Goal: Find contact information: Find contact information

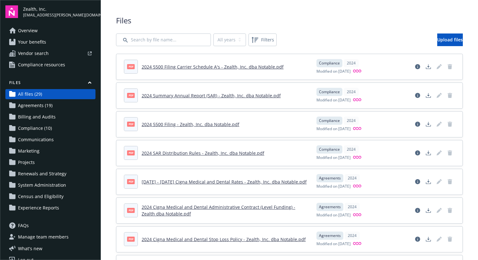
scroll to position [10, 0]
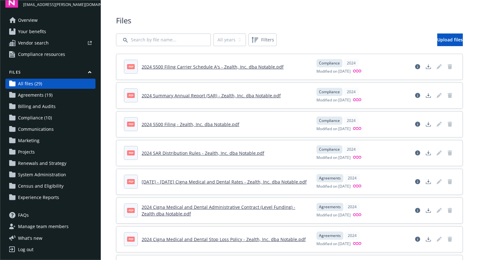
click at [33, 87] on span "All files (29)" at bounding box center [30, 84] width 24 height 10
click at [33, 30] on span "Your benefits" at bounding box center [32, 32] width 28 height 10
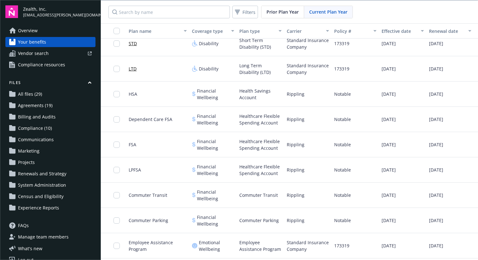
scroll to position [263, 0]
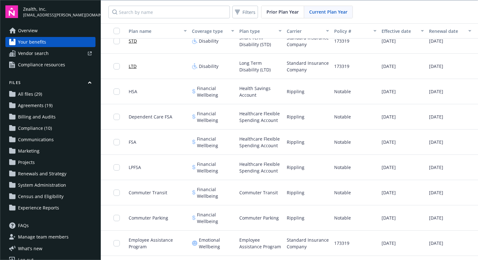
click at [131, 144] on span "FSA" at bounding box center [133, 142] width 8 height 7
click at [198, 147] on span "Financial Wellbeing" at bounding box center [215, 142] width 37 height 13
drag, startPoint x: 198, startPoint y: 146, endPoint x: 172, endPoint y: 146, distance: 26.2
click at [197, 146] on span "Financial Wellbeing" at bounding box center [215, 142] width 37 height 13
click at [143, 142] on div "FSA" at bounding box center [157, 142] width 63 height 25
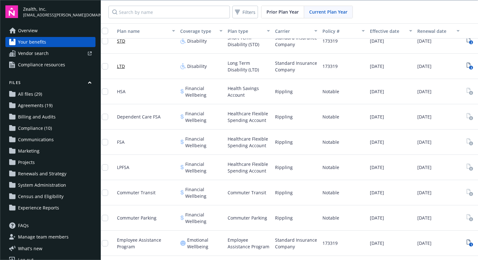
scroll to position [263, 43]
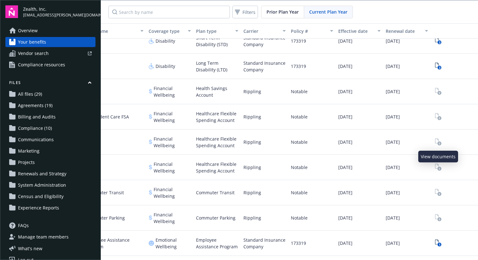
click at [436, 138] on link "View Plan Documents" at bounding box center [438, 142] width 10 height 10
click at [437, 142] on rect "View Plan Documents" at bounding box center [439, 144] width 4 height 4
click at [438, 144] on rect "View Plan Documents" at bounding box center [439, 144] width 4 height 4
click at [441, 155] on div at bounding box center [453, 167] width 47 height 25
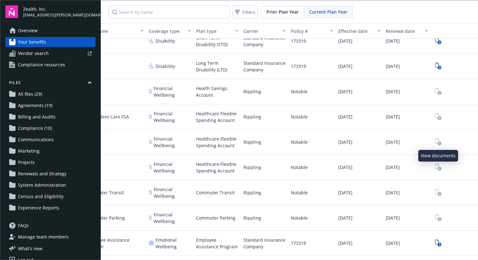
click at [441, 147] on span at bounding box center [438, 142] width 10 height 10
click at [442, 152] on div at bounding box center [453, 142] width 47 height 25
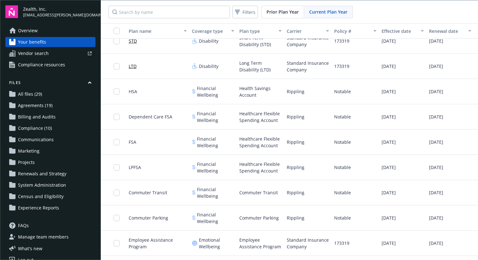
click at [19, 12] on div "Zealth, Inc. [EMAIL_ADDRESS][PERSON_NAME][DOMAIN_NAME]" at bounding box center [50, 11] width 90 height 13
click at [38, 11] on span "Zealth, Inc." at bounding box center [59, 9] width 72 height 7
click at [28, 32] on span "Overview" at bounding box center [28, 31] width 20 height 10
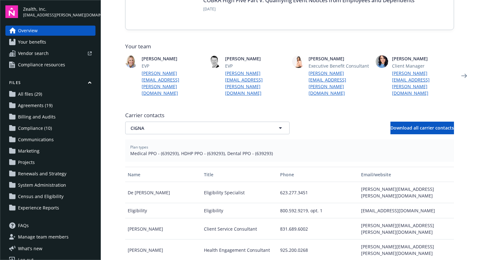
scroll to position [146, 0]
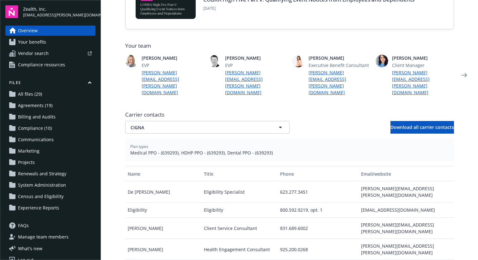
click at [407, 74] on link "[PERSON_NAME][EMAIL_ADDRESS][PERSON_NAME][DOMAIN_NAME]" at bounding box center [423, 82] width 62 height 27
